Goal: Task Accomplishment & Management: Manage account settings

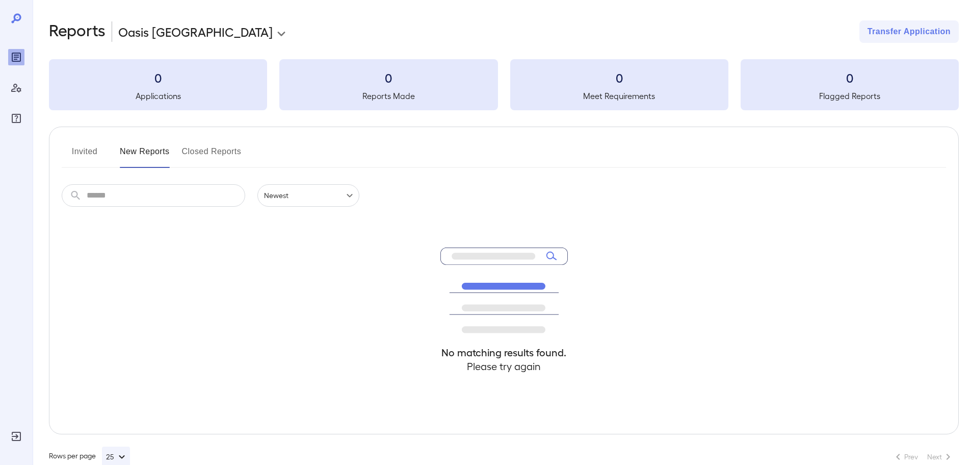
click at [79, 155] on button "Invited" at bounding box center [85, 155] width 46 height 24
click at [18, 16] on icon at bounding box center [16, 18] width 12 height 12
click at [19, 87] on icon "Manage Users" at bounding box center [16, 88] width 10 height 9
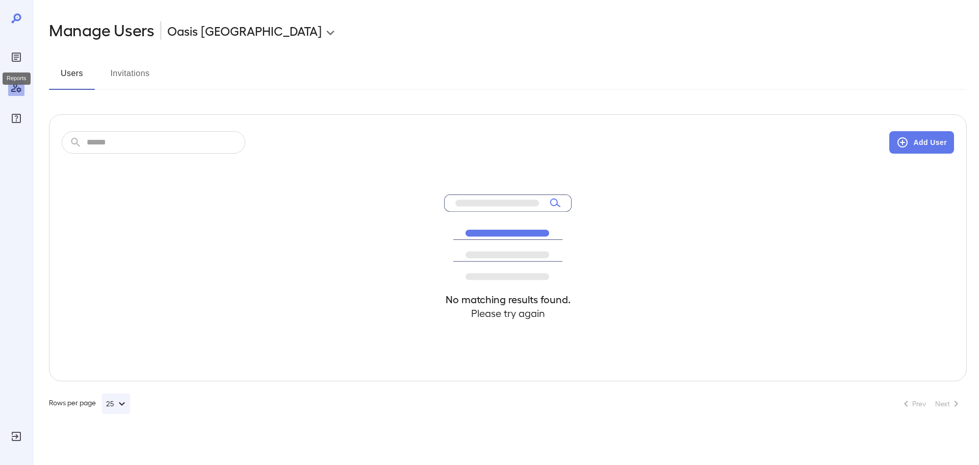
click at [16, 62] on icon "Reports" at bounding box center [16, 57] width 9 height 9
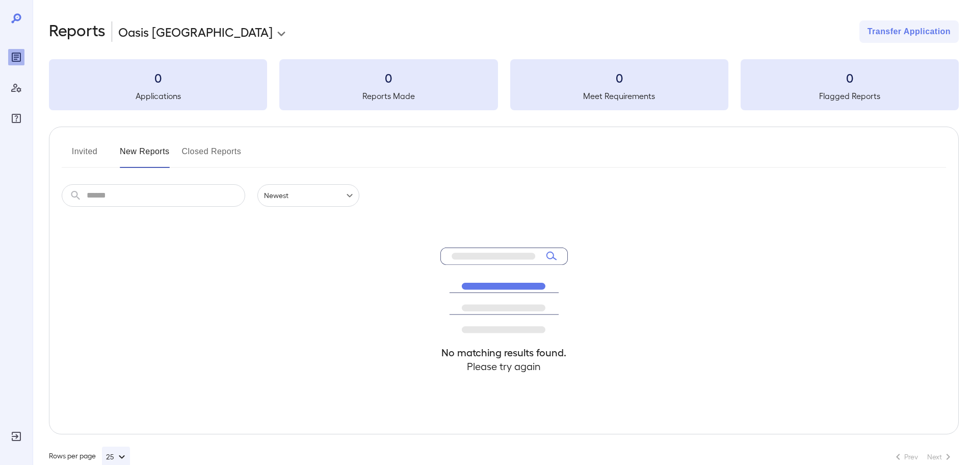
click at [16, 17] on icon at bounding box center [16, 18] width 12 height 12
click at [455, 252] on icon at bounding box center [504, 290] width 127 height 86
click at [490, 351] on h4 "No matching results found." at bounding box center [504, 352] width 127 height 14
click at [106, 199] on input "text" at bounding box center [166, 195] width 159 height 22
type input "*******"
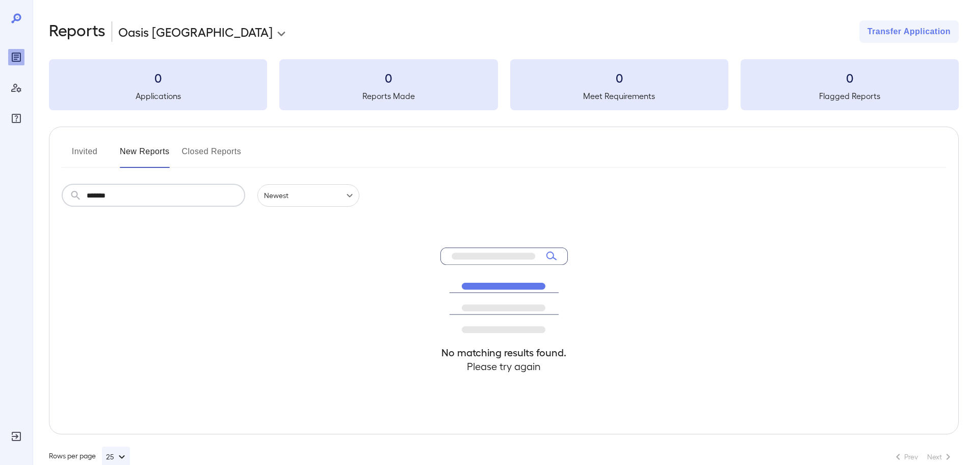
click at [524, 263] on icon at bounding box center [504, 290] width 127 height 86
click at [181, 195] on input "*******" at bounding box center [166, 195] width 159 height 22
click at [17, 58] on icon "Reports" at bounding box center [16, 57] width 5 height 5
click at [13, 15] on icon at bounding box center [16, 18] width 12 height 12
click at [16, 17] on icon at bounding box center [16, 18] width 12 height 12
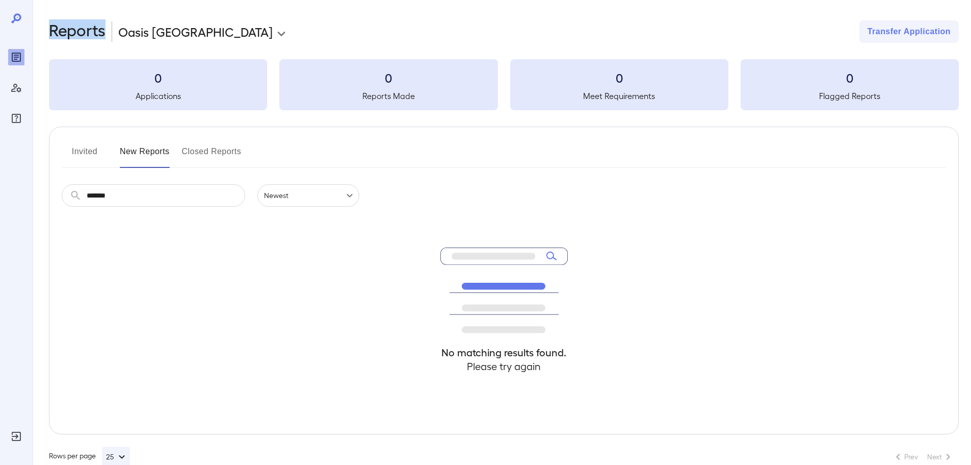
click at [16, 17] on icon at bounding box center [16, 18] width 12 height 12
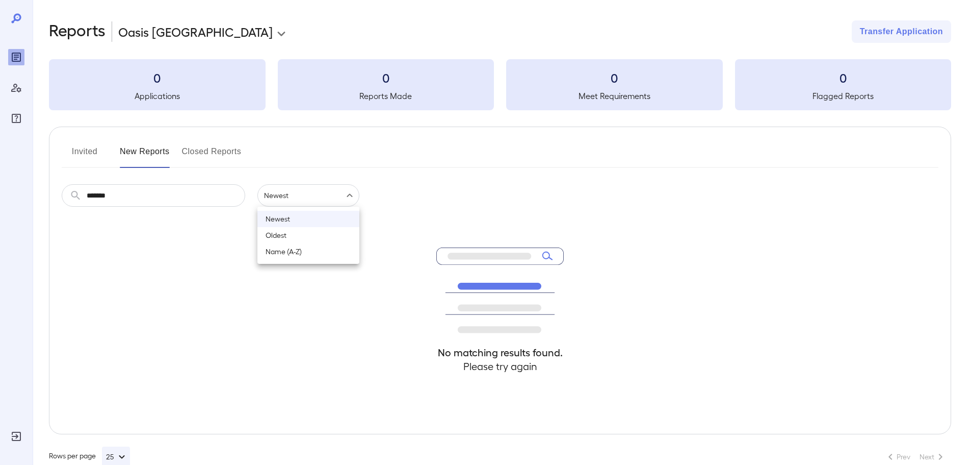
click at [314, 200] on body "**********" at bounding box center [485, 232] width 971 height 465
click at [280, 253] on li "Name (A-Z)" at bounding box center [309, 251] width 102 height 16
type input "**********"
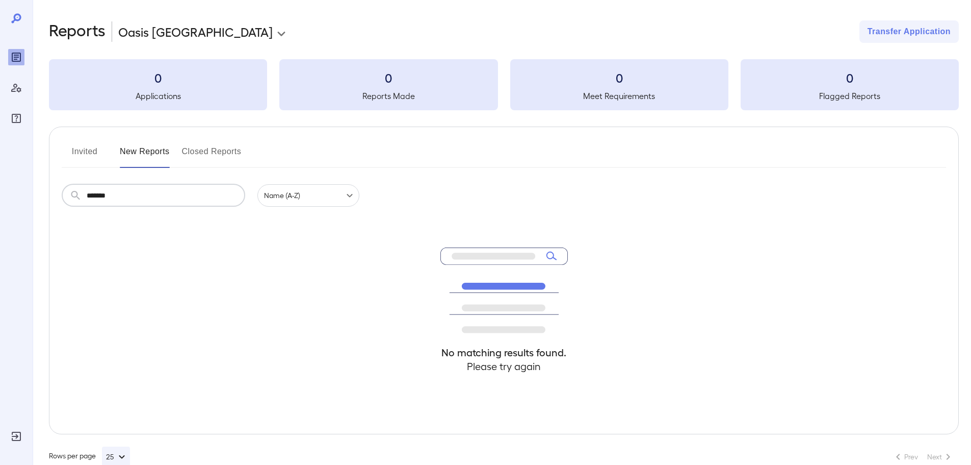
click at [179, 200] on input "*******" at bounding box center [166, 195] width 159 height 22
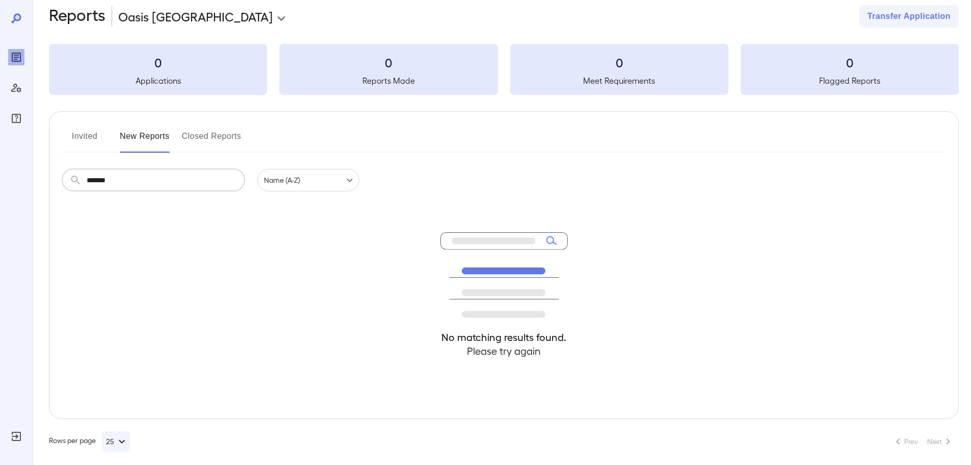
scroll to position [22, 0]
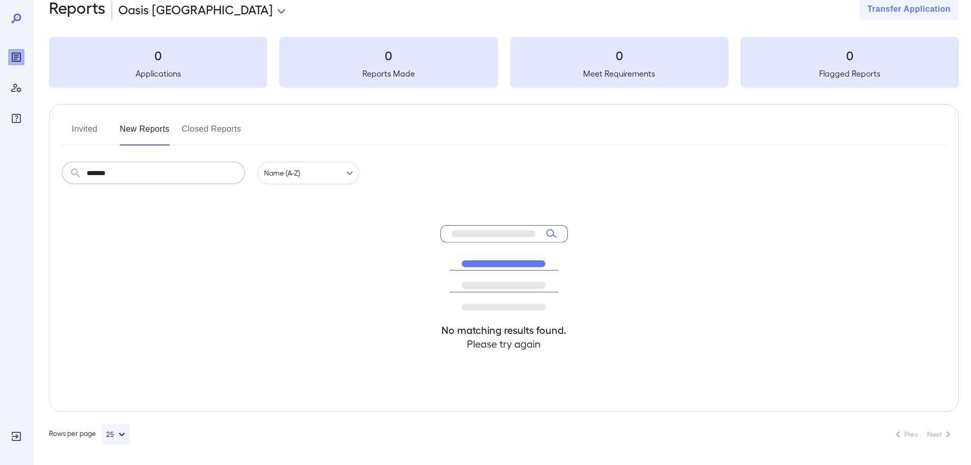
click at [124, 434] on icon "button" at bounding box center [122, 434] width 6 height 4
click at [120, 426] on li "50" at bounding box center [117, 423] width 22 height 20
click at [89, 130] on button "Invited" at bounding box center [85, 133] width 46 height 24
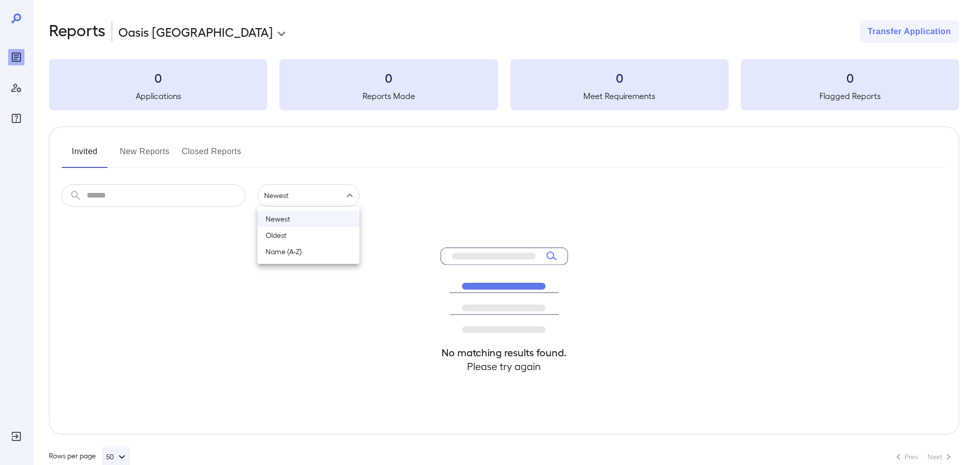
click at [287, 197] on body "**********" at bounding box center [489, 232] width 979 height 465
click at [290, 238] on li "Oldest" at bounding box center [309, 235] width 102 height 16
type input "******"
click at [617, 84] on h3 "0" at bounding box center [619, 77] width 218 height 16
click at [828, 92] on h5 "Flagged Reports" at bounding box center [850, 96] width 218 height 12
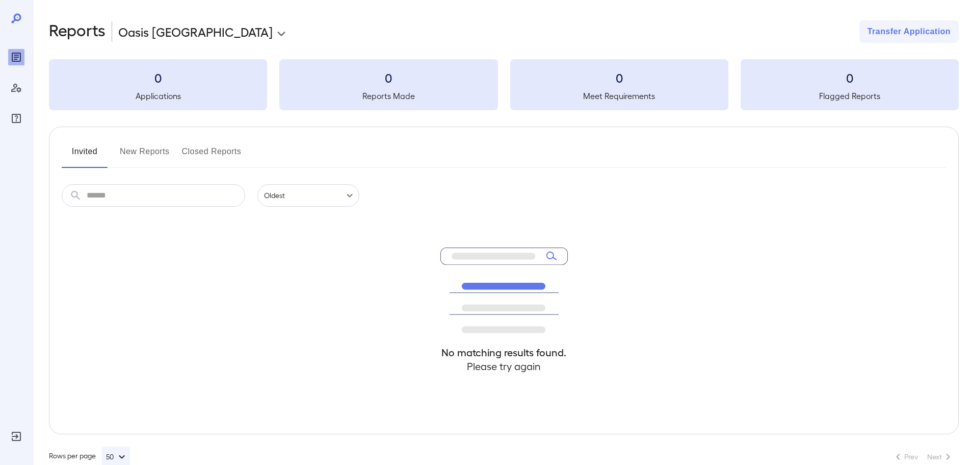
drag, startPoint x: 609, startPoint y: 78, endPoint x: 516, endPoint y: 110, distance: 99.2
click at [609, 78] on h3 "0" at bounding box center [619, 77] width 218 height 16
click at [404, 84] on h3 "0" at bounding box center [388, 77] width 218 height 16
click at [199, 79] on h3 "0" at bounding box center [158, 77] width 218 height 16
click at [87, 148] on button "Invited" at bounding box center [85, 155] width 46 height 24
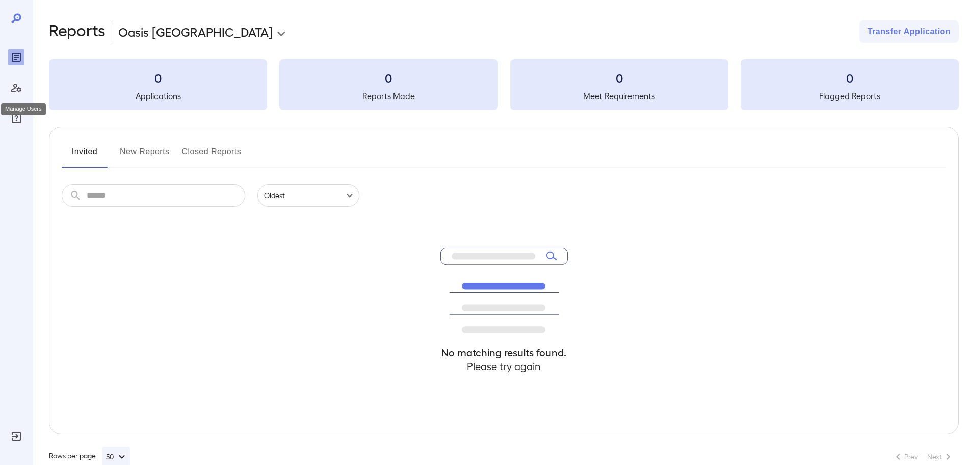
click at [18, 92] on icon "Manage Users" at bounding box center [16, 88] width 10 height 9
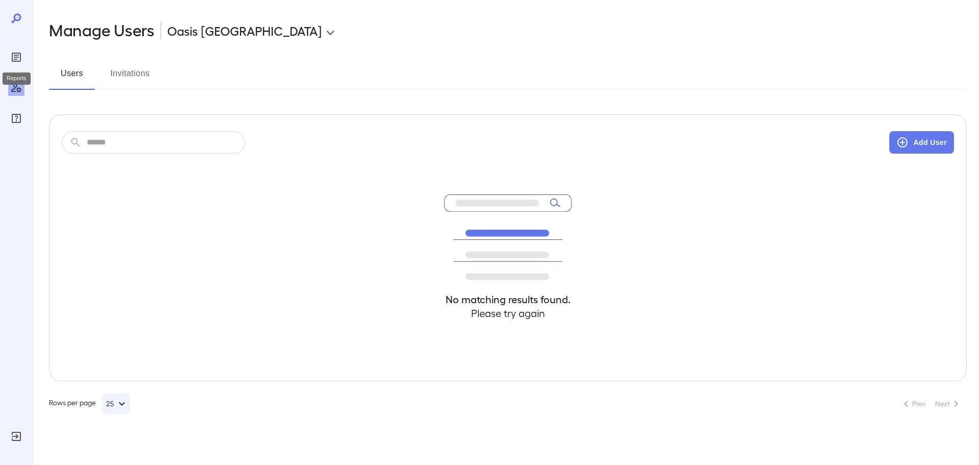
click at [16, 58] on icon "Reports" at bounding box center [16, 57] width 12 height 12
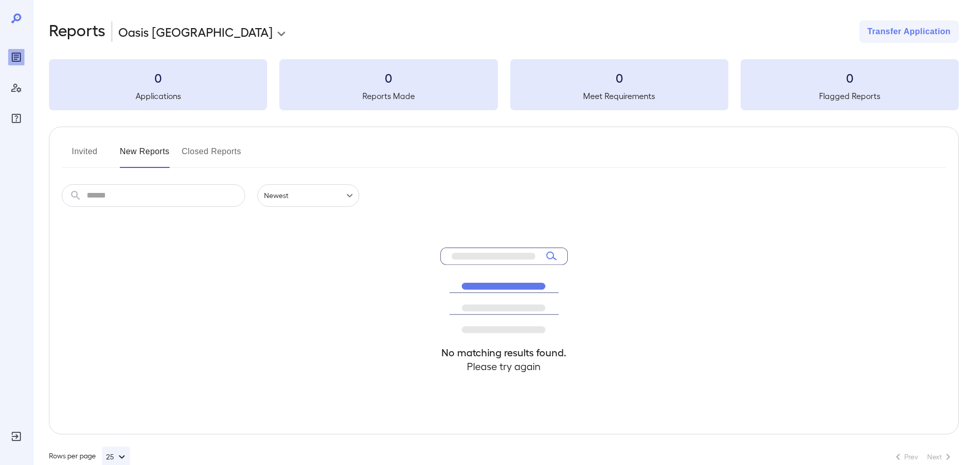
click at [204, 31] on body "**********" at bounding box center [485, 232] width 971 height 465
click at [195, 35] on div at bounding box center [489, 232] width 979 height 465
click at [151, 99] on h5 "Applications" at bounding box center [158, 96] width 218 height 12
click at [347, 94] on h5 "Reports Made" at bounding box center [388, 96] width 218 height 12
drag, startPoint x: 578, startPoint y: 85, endPoint x: 590, endPoint y: 84, distance: 12.8
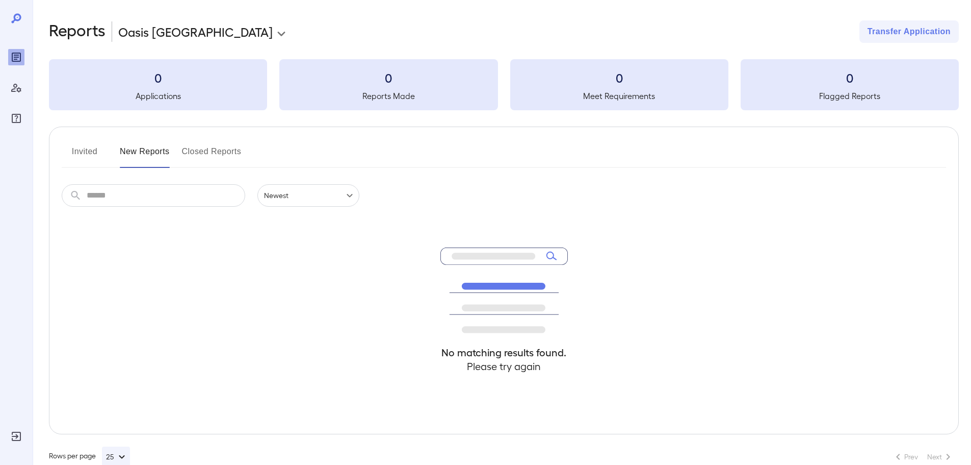
click at [590, 84] on h3 "0" at bounding box center [619, 77] width 218 height 16
click at [209, 156] on button "Closed Reports" at bounding box center [212, 155] width 60 height 24
click at [94, 150] on button "Invited" at bounding box center [85, 155] width 46 height 24
click at [133, 152] on button "New Reports" at bounding box center [145, 155] width 50 height 24
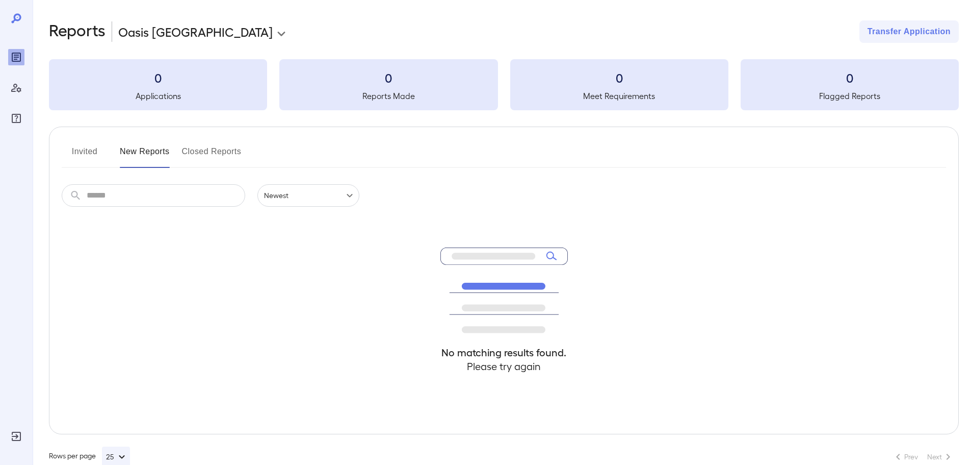
click at [210, 153] on button "Closed Reports" at bounding box center [212, 155] width 60 height 24
click at [18, 14] on icon at bounding box center [16, 18] width 10 height 10
